Goal: Task Accomplishment & Management: Use online tool/utility

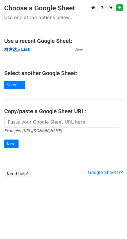
click at [21, 49] on strong "群发达人List" at bounding box center [17, 49] width 26 height 5
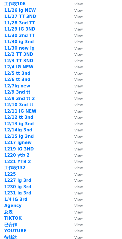
scroll to position [770, 0]
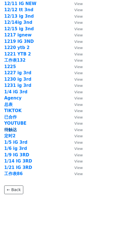
click at [11, 129] on strong "待触达" at bounding box center [10, 129] width 13 height 5
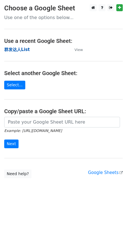
click at [19, 49] on strong "群发达人List" at bounding box center [17, 49] width 26 height 5
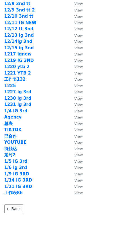
scroll to position [770, 0]
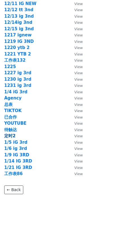
click at [10, 135] on strong "定时2" at bounding box center [9, 135] width 11 height 5
